Goal: Task Accomplishment & Management: Manage account settings

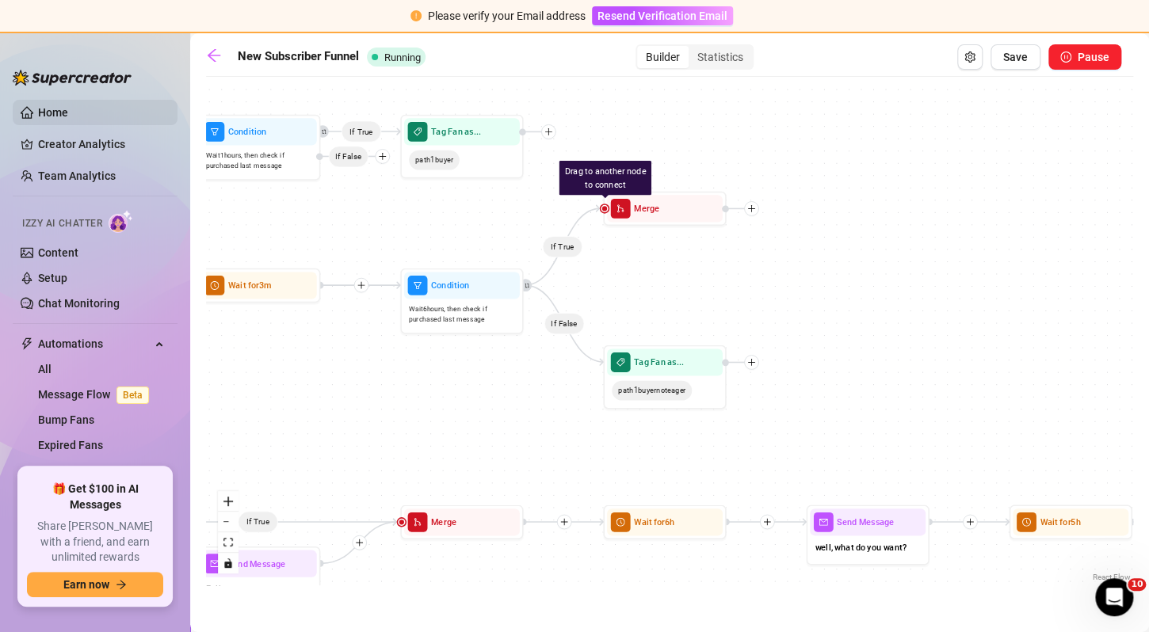
click at [66, 111] on link "Home" at bounding box center [53, 112] width 30 height 13
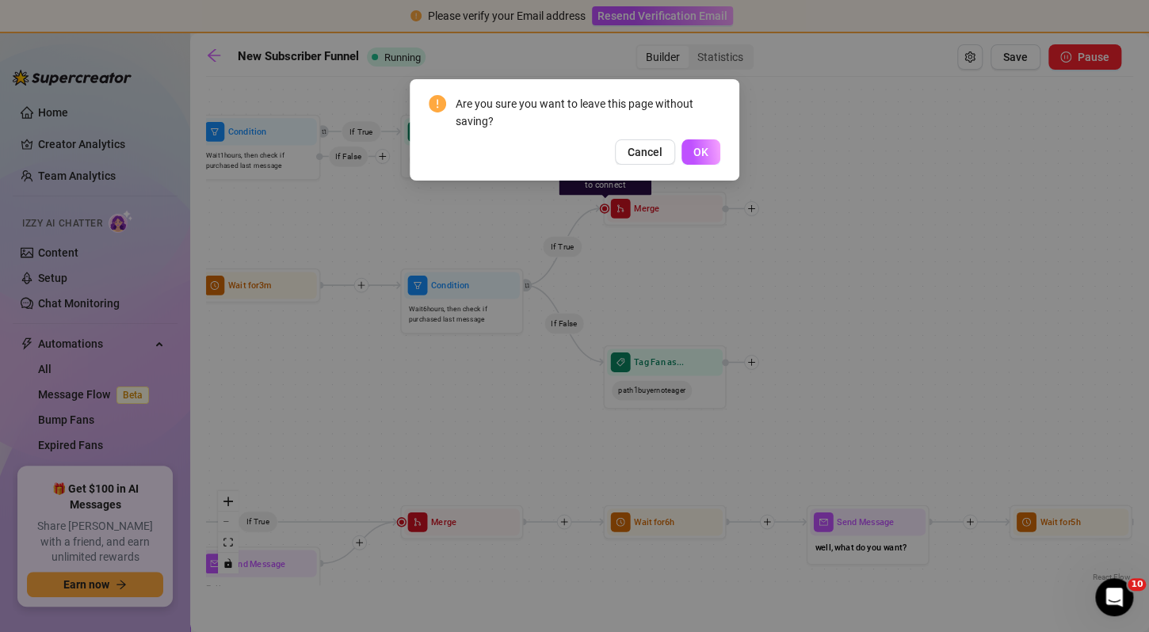
click at [696, 166] on div "Are you sure you want to leave this page without saving? Cancel OK" at bounding box center [575, 129] width 330 height 101
click at [697, 151] on span "OK" at bounding box center [700, 152] width 15 height 13
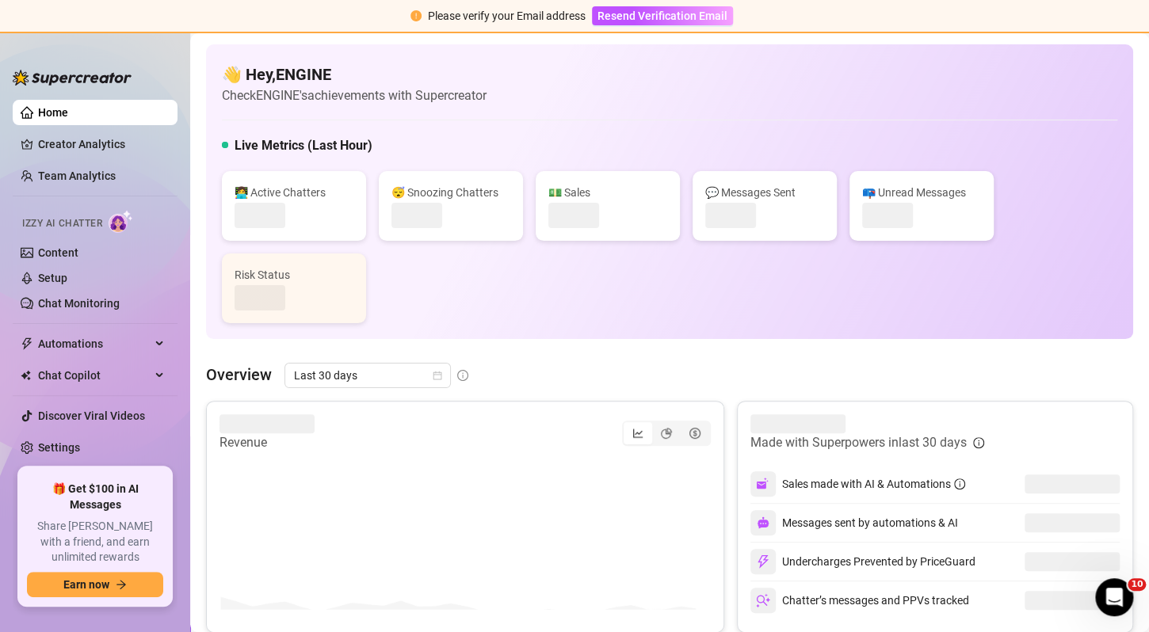
click at [87, 172] on div "Are you sure you want to leave this page without saving? Cancel OK" at bounding box center [574, 316] width 1149 height 632
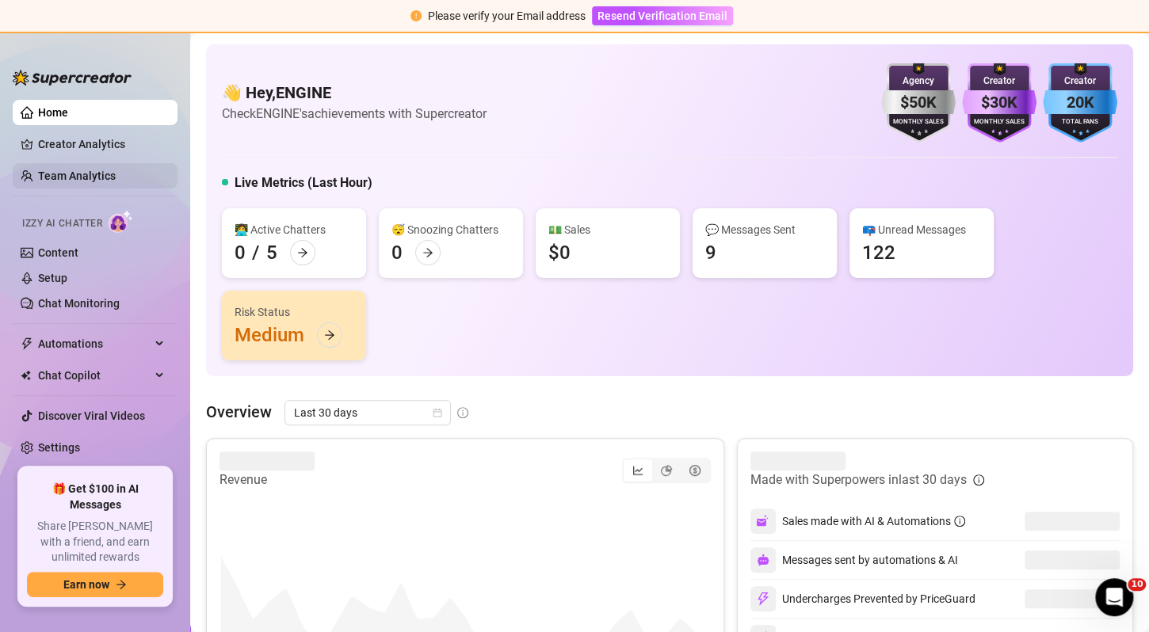
click at [110, 175] on link "Team Analytics" at bounding box center [77, 176] width 78 height 13
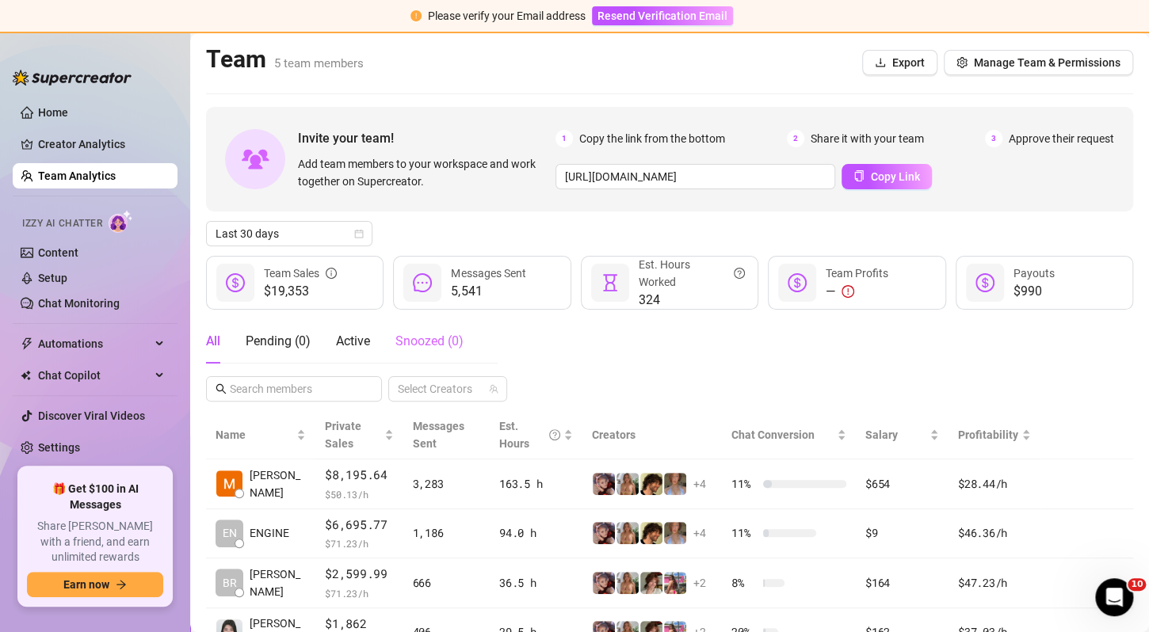
scroll to position [120, 0]
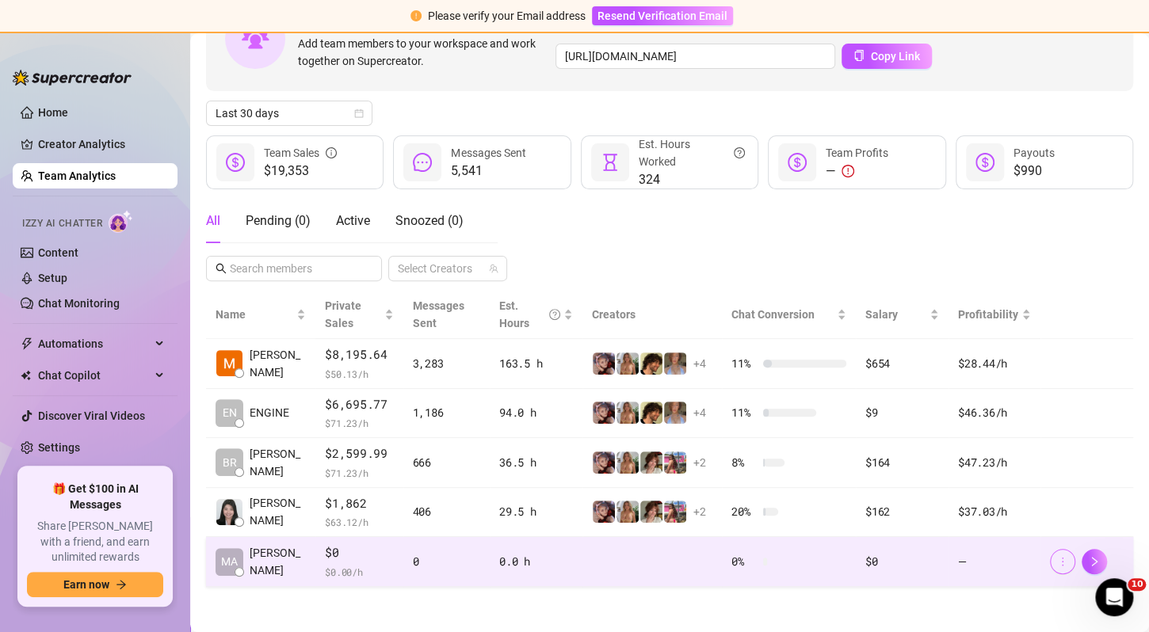
click at [1050, 562] on button "button" at bounding box center [1062, 561] width 25 height 25
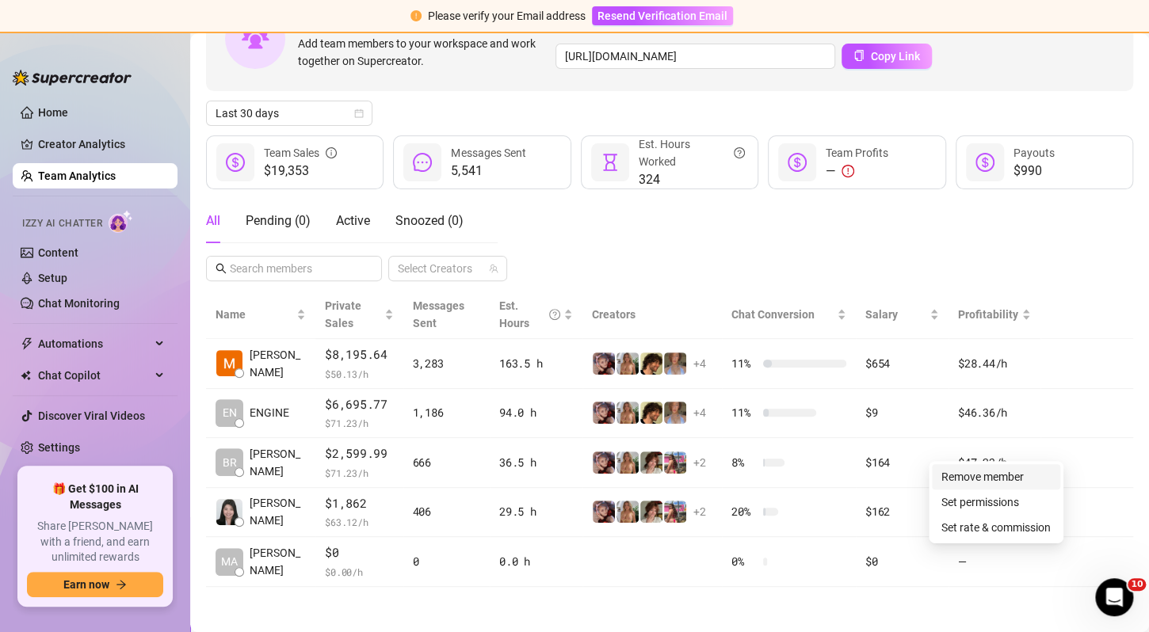
click at [998, 475] on link "Remove member" at bounding box center [982, 477] width 82 height 13
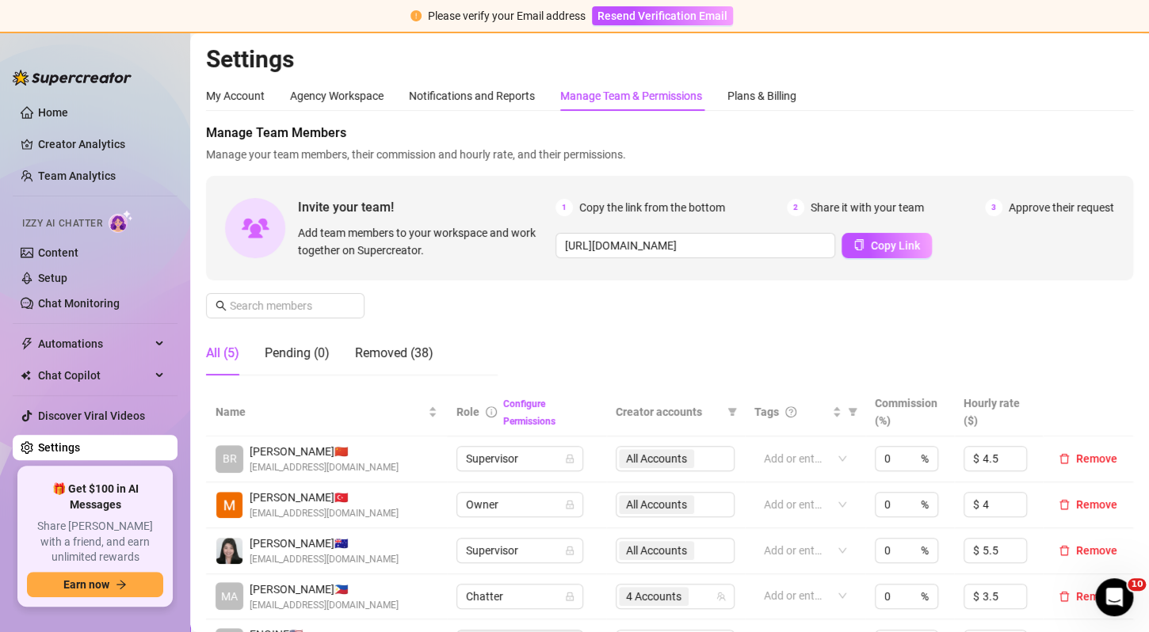
scroll to position [295, 0]
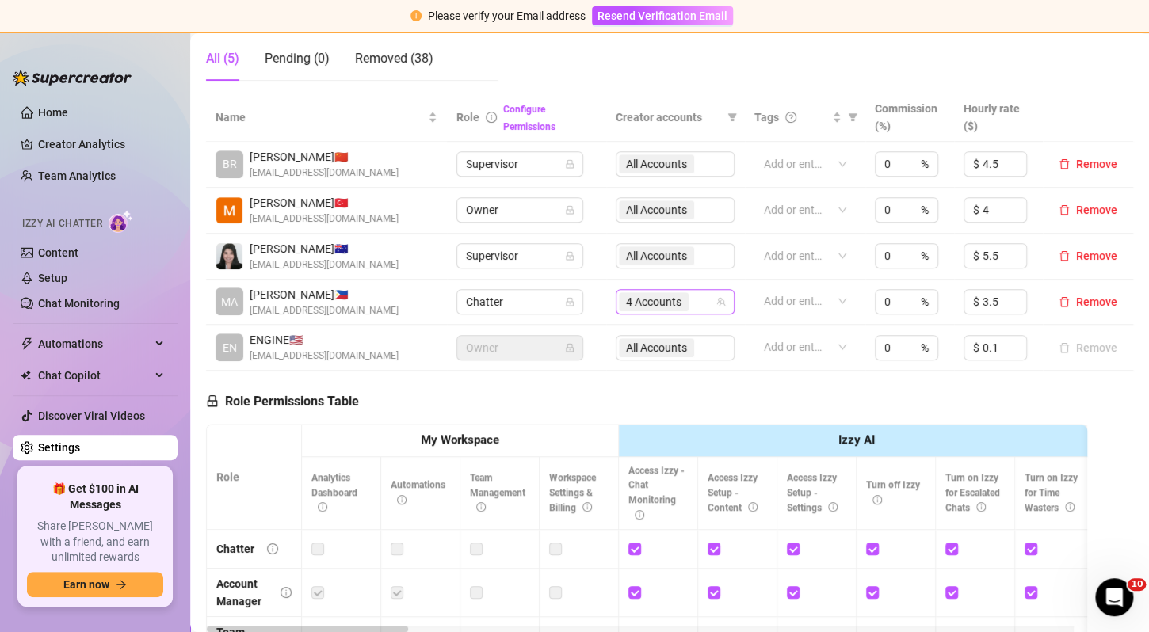
click at [674, 300] on span "4 Accounts" at bounding box center [654, 301] width 70 height 19
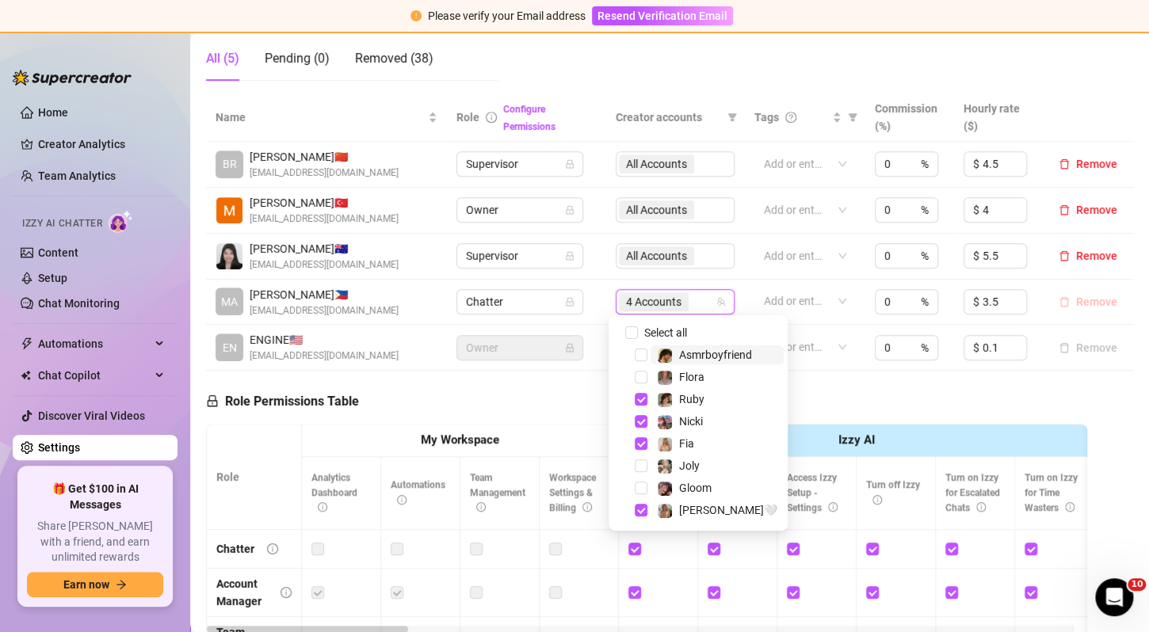
click at [1085, 299] on span "Remove" at bounding box center [1096, 302] width 41 height 13
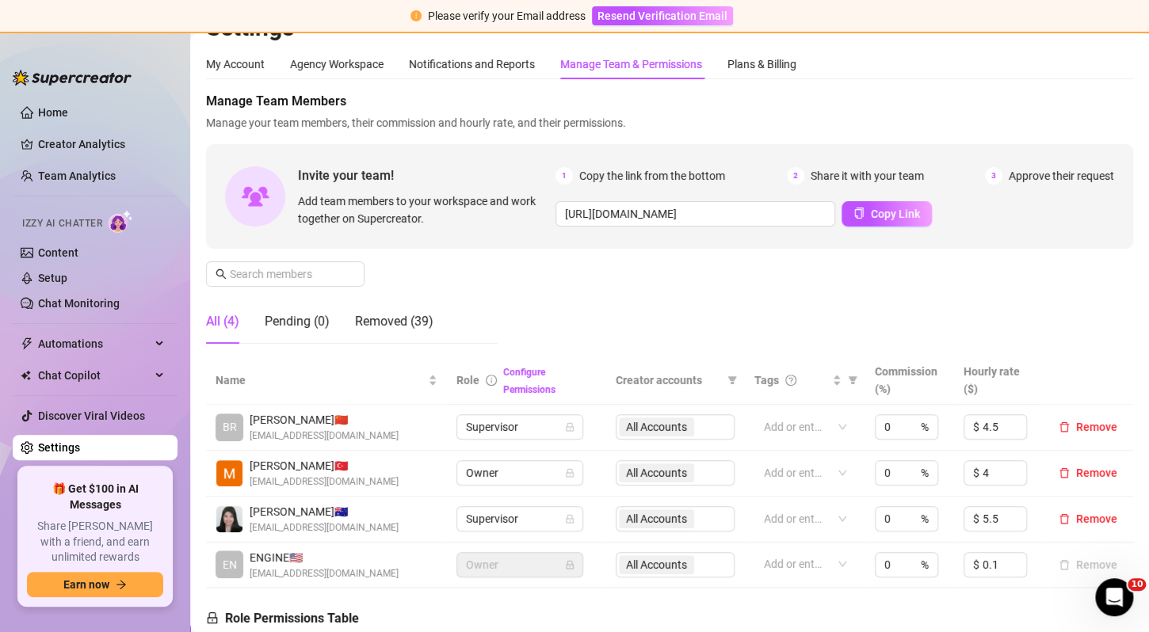
scroll to position [32, 0]
click at [1090, 435] on button "Remove" at bounding box center [1087, 427] width 71 height 19
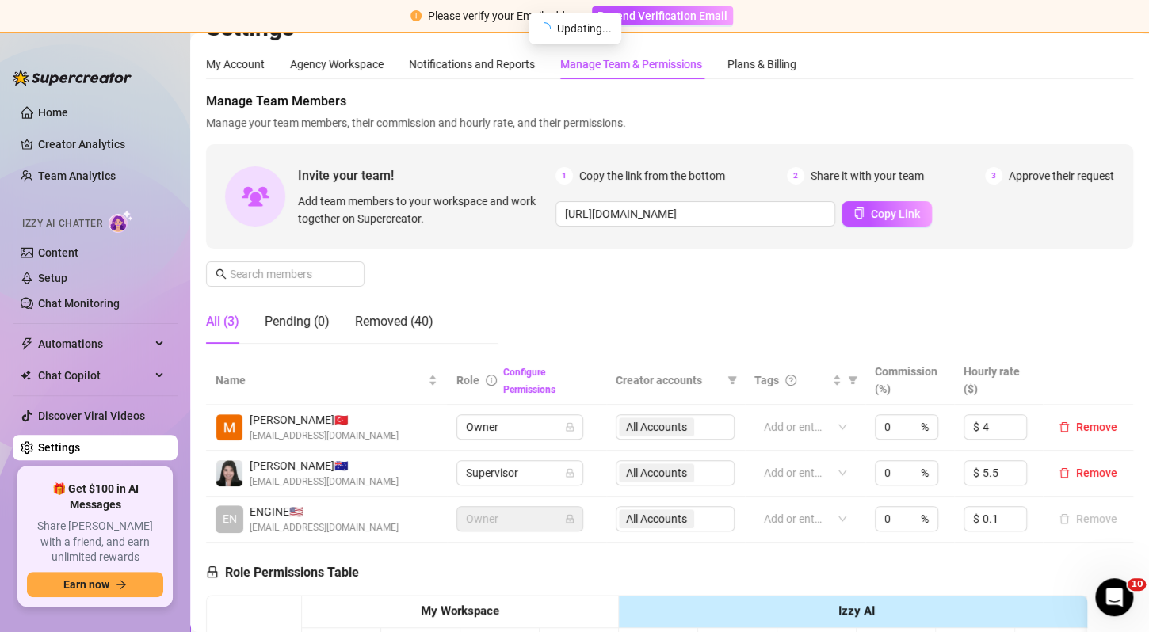
scroll to position [100, 0]
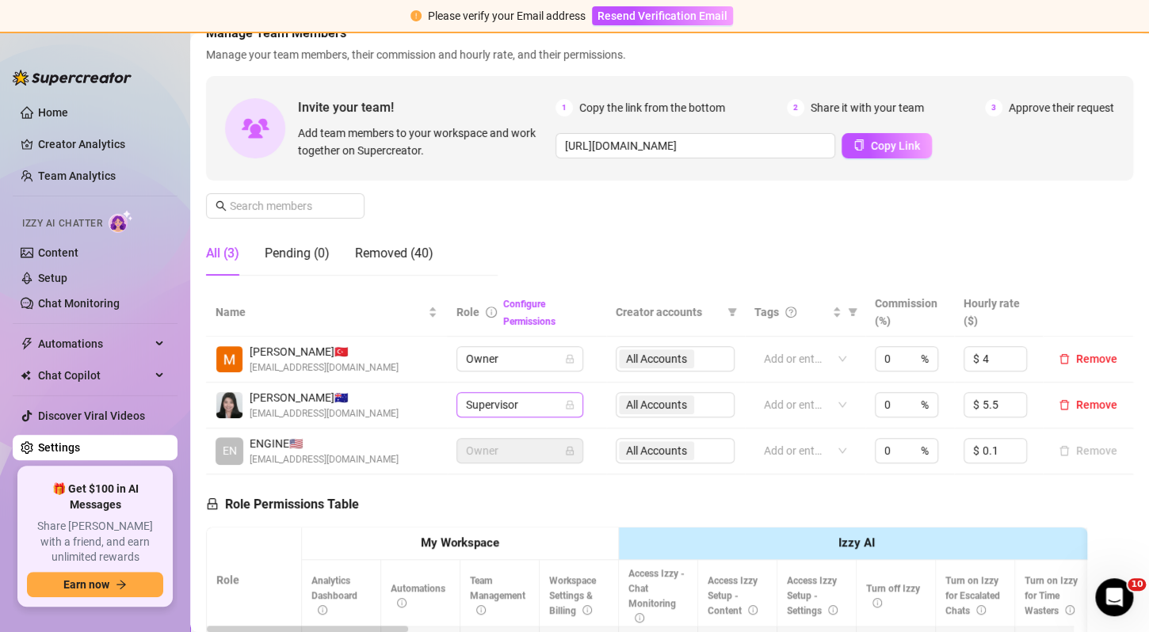
click at [529, 399] on span "Supervisor" at bounding box center [520, 405] width 108 height 24
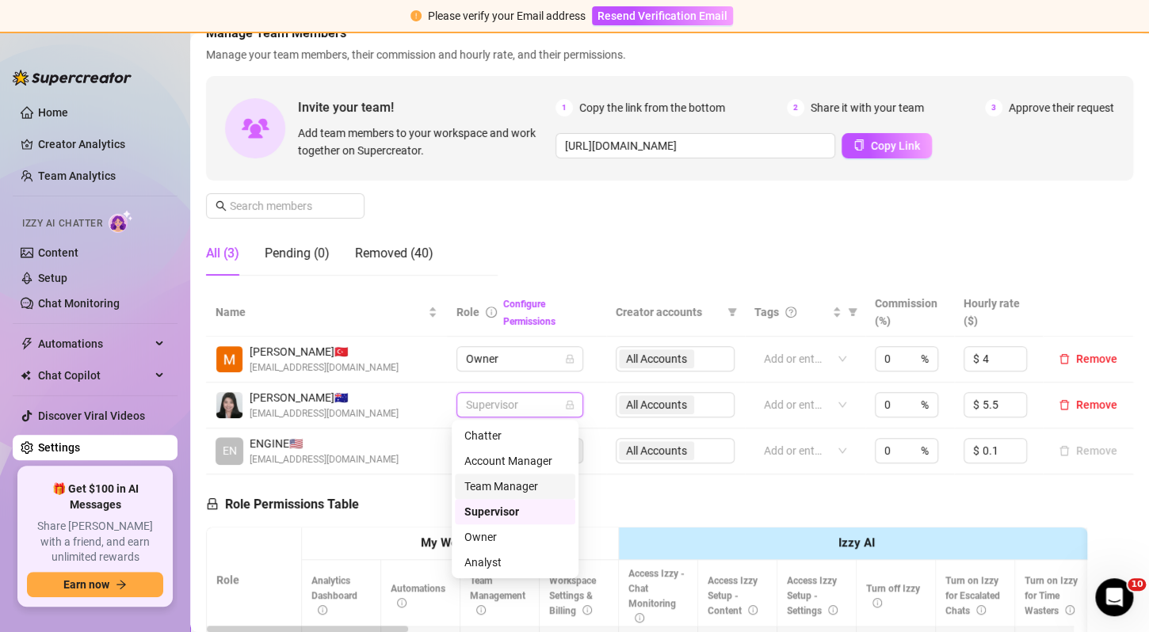
click at [670, 408] on div "All Accounts" at bounding box center [675, 404] width 119 height 25
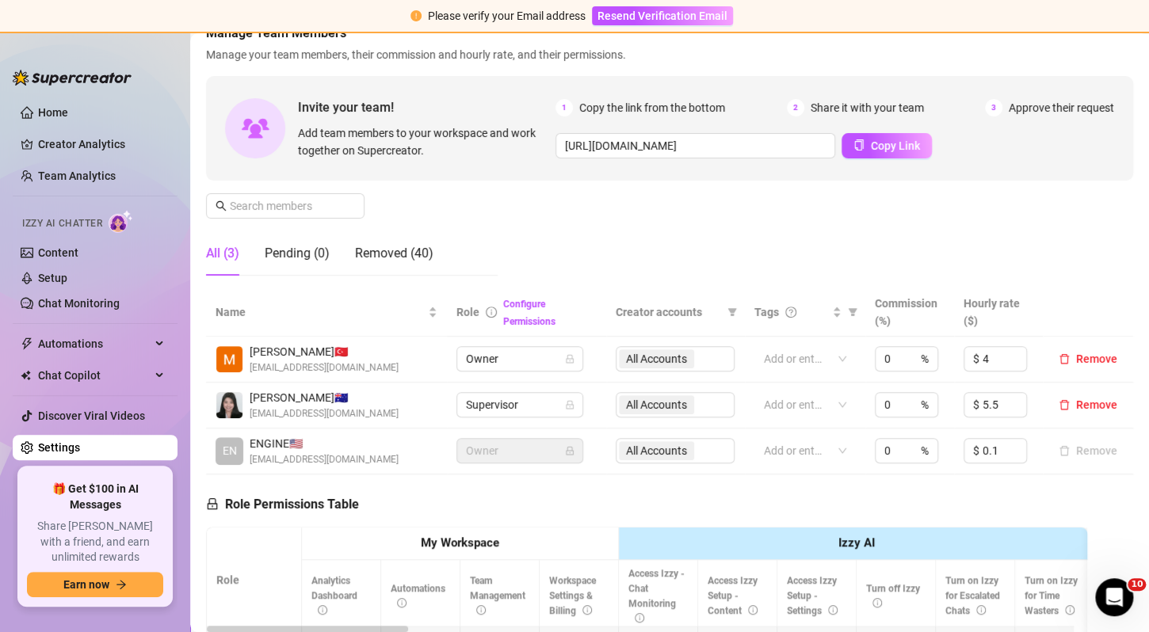
click at [658, 401] on div "All Accounts" at bounding box center [675, 404] width 119 height 25
click at [713, 401] on div "All Accounts" at bounding box center [675, 404] width 119 height 25
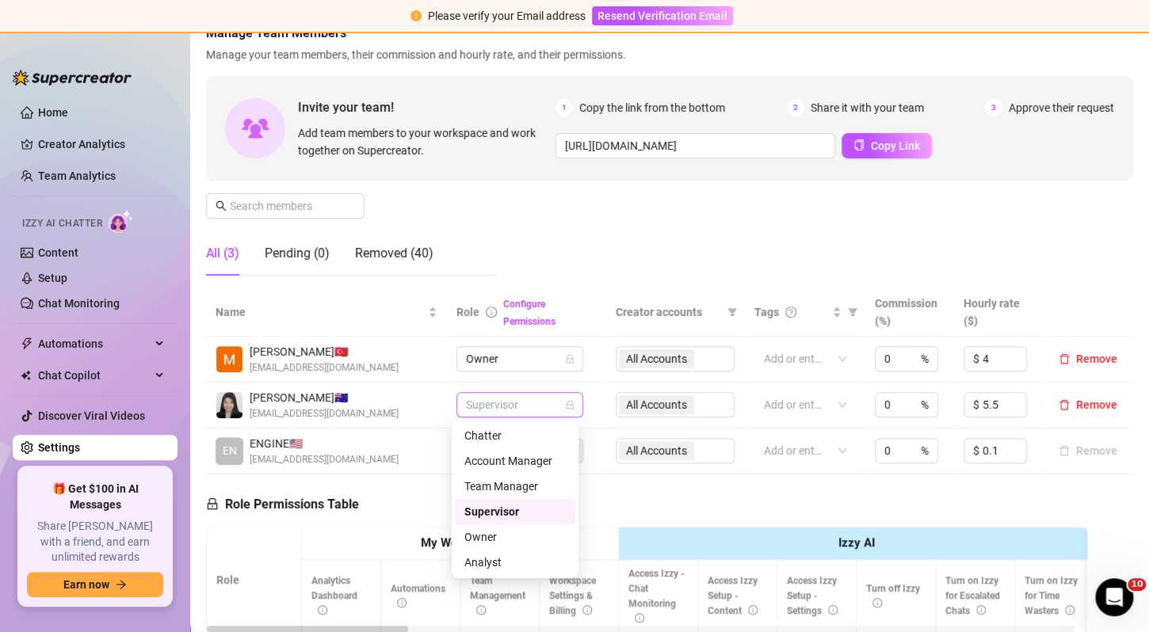
click at [534, 393] on span "Supervisor" at bounding box center [520, 405] width 108 height 24
click at [535, 429] on div "Chatter" at bounding box center [514, 435] width 101 height 17
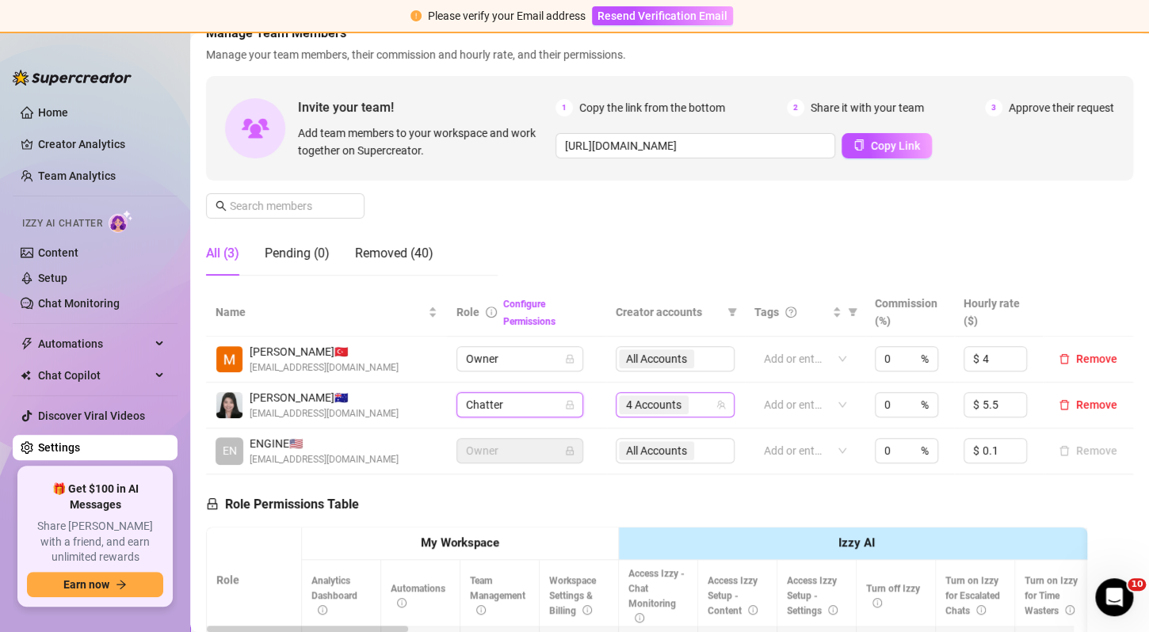
click at [631, 409] on span "4 Accounts" at bounding box center [653, 404] width 55 height 17
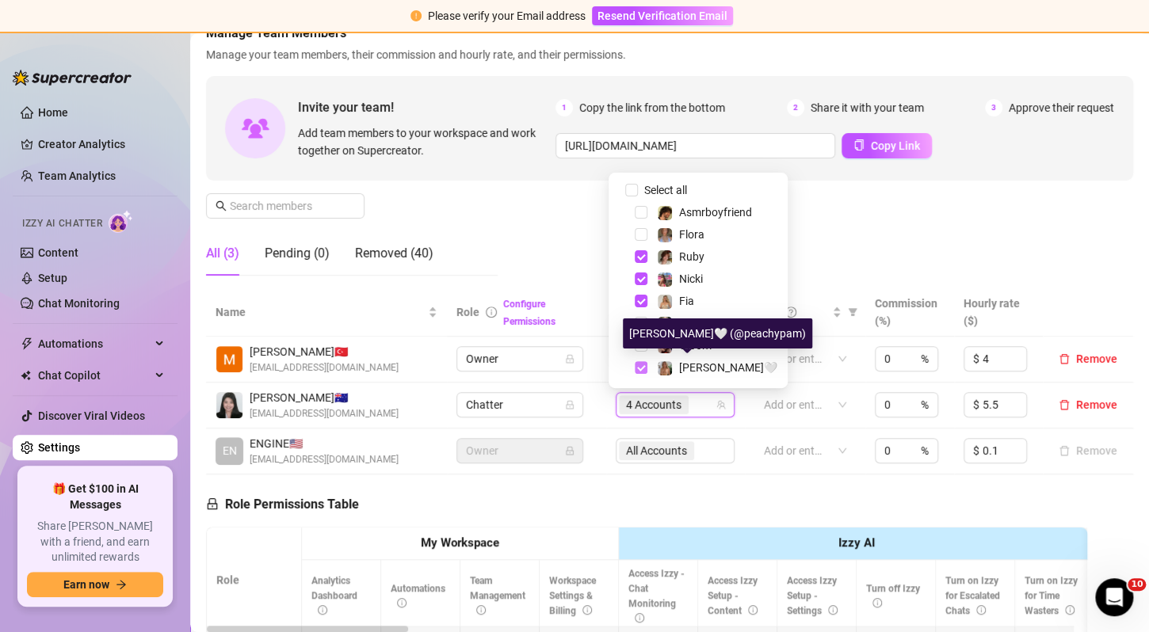
click at [646, 368] on span "Select tree node" at bounding box center [641, 367] width 13 height 13
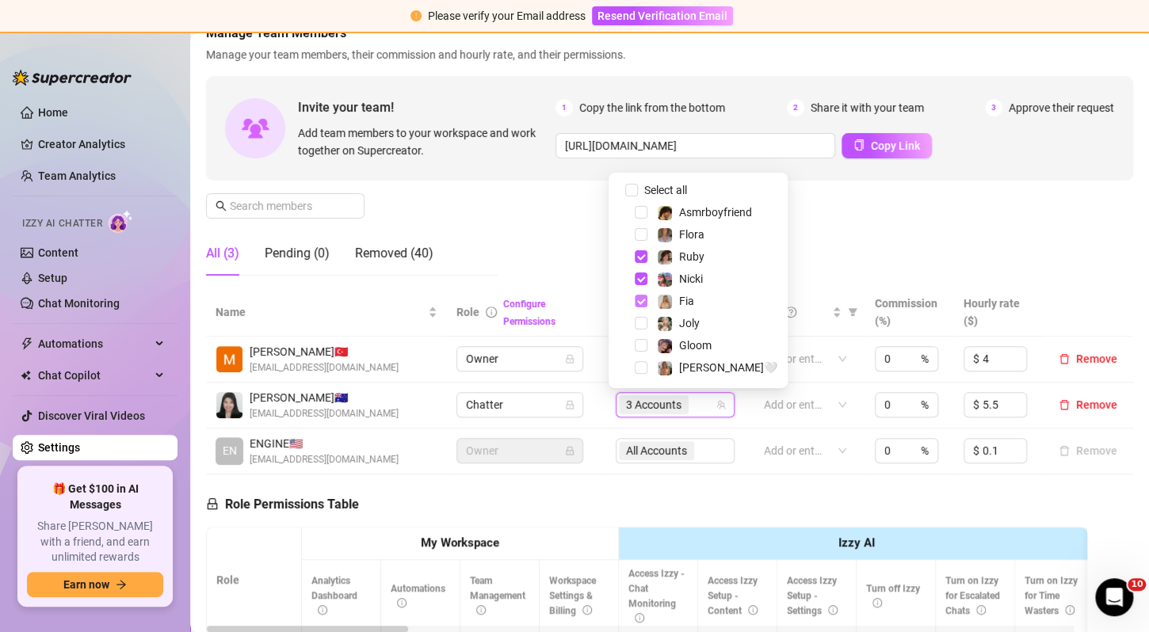
click at [639, 298] on span "Select tree node" at bounding box center [641, 301] width 13 height 13
click at [639, 284] on span "Select tree node" at bounding box center [641, 279] width 13 height 13
click at [639, 254] on span "Select tree node" at bounding box center [641, 256] width 13 height 13
click at [792, 245] on div "Manage Team Members Manage your team members, their commission and hourly rate,…" at bounding box center [669, 156] width 927 height 265
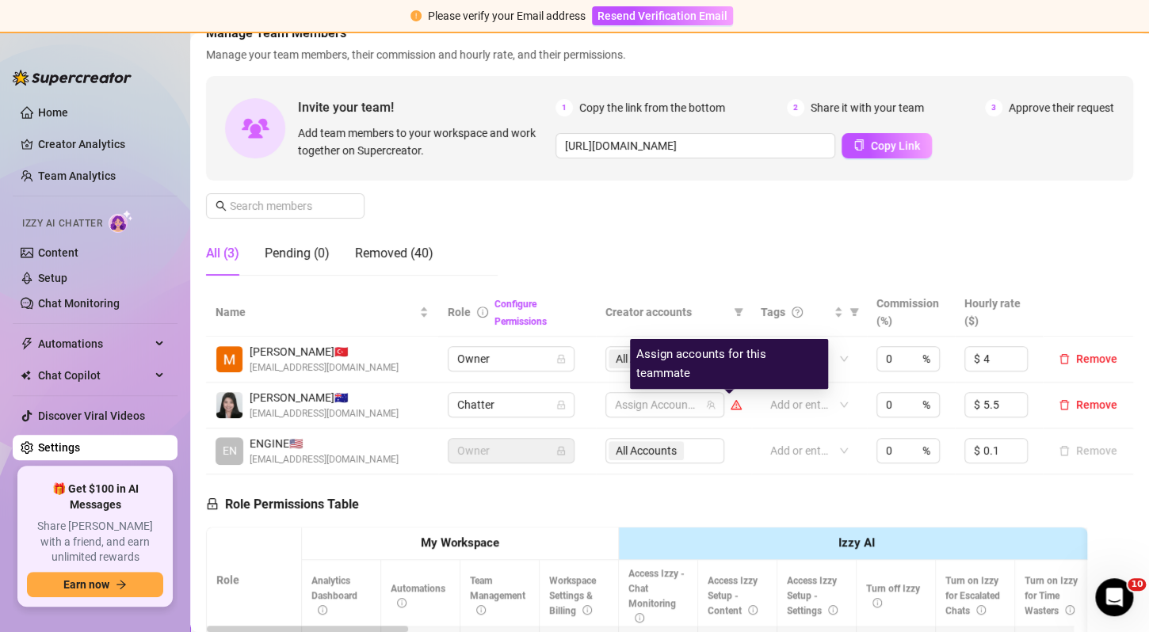
click at [731, 406] on icon "warning" at bounding box center [735, 405] width 9 height 7
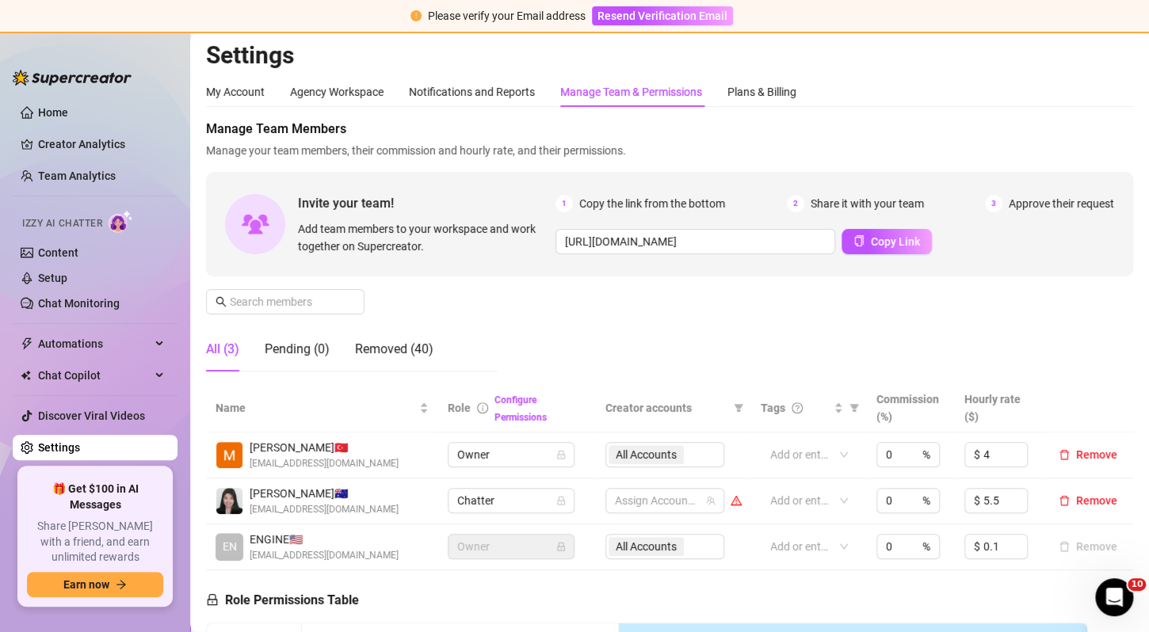
scroll to position [0, 0]
